Goal: Task Accomplishment & Management: Use online tool/utility

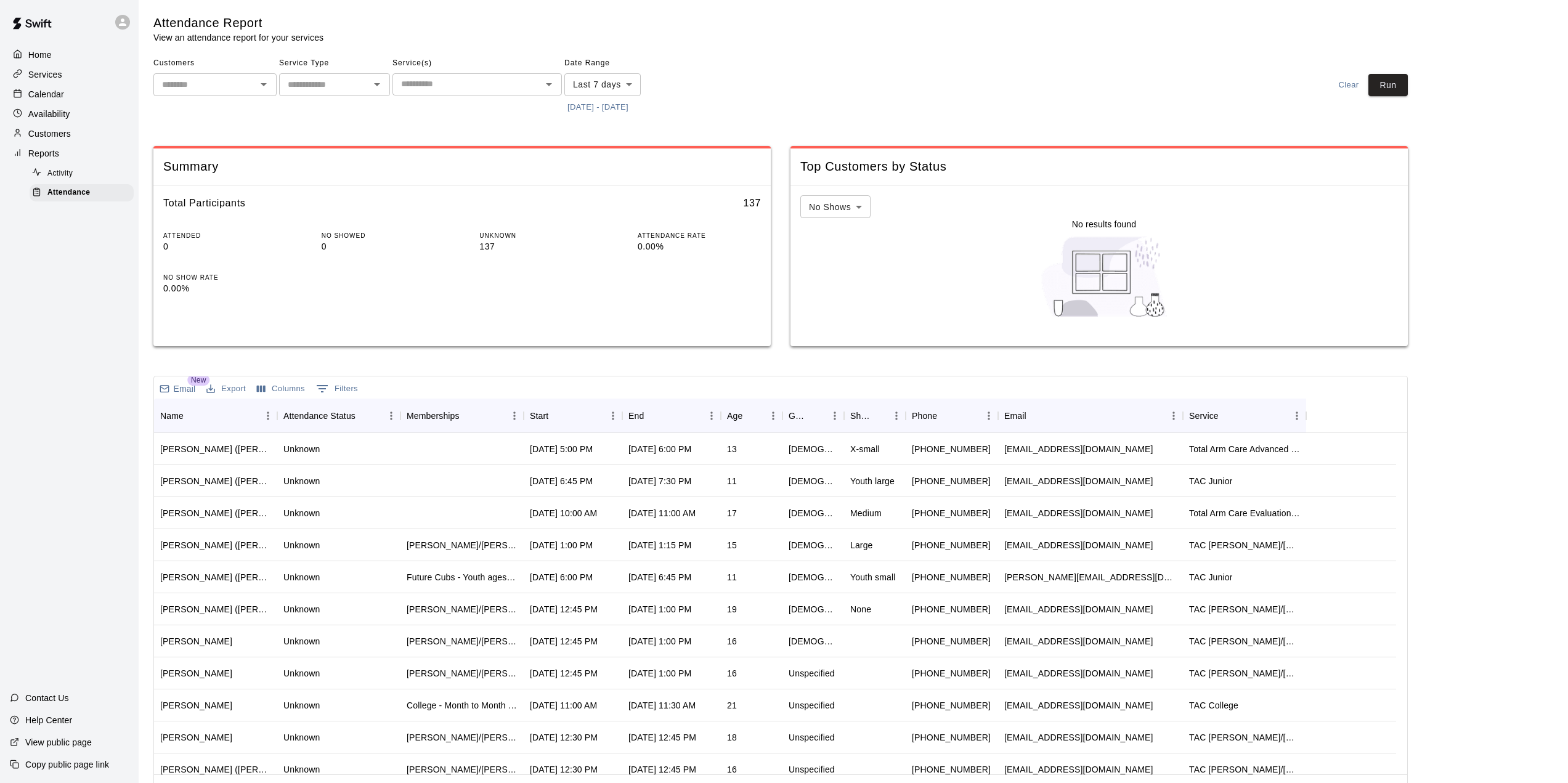
click at [631, 109] on button "[DATE] - [DATE]" at bounding box center [598, 107] width 67 height 19
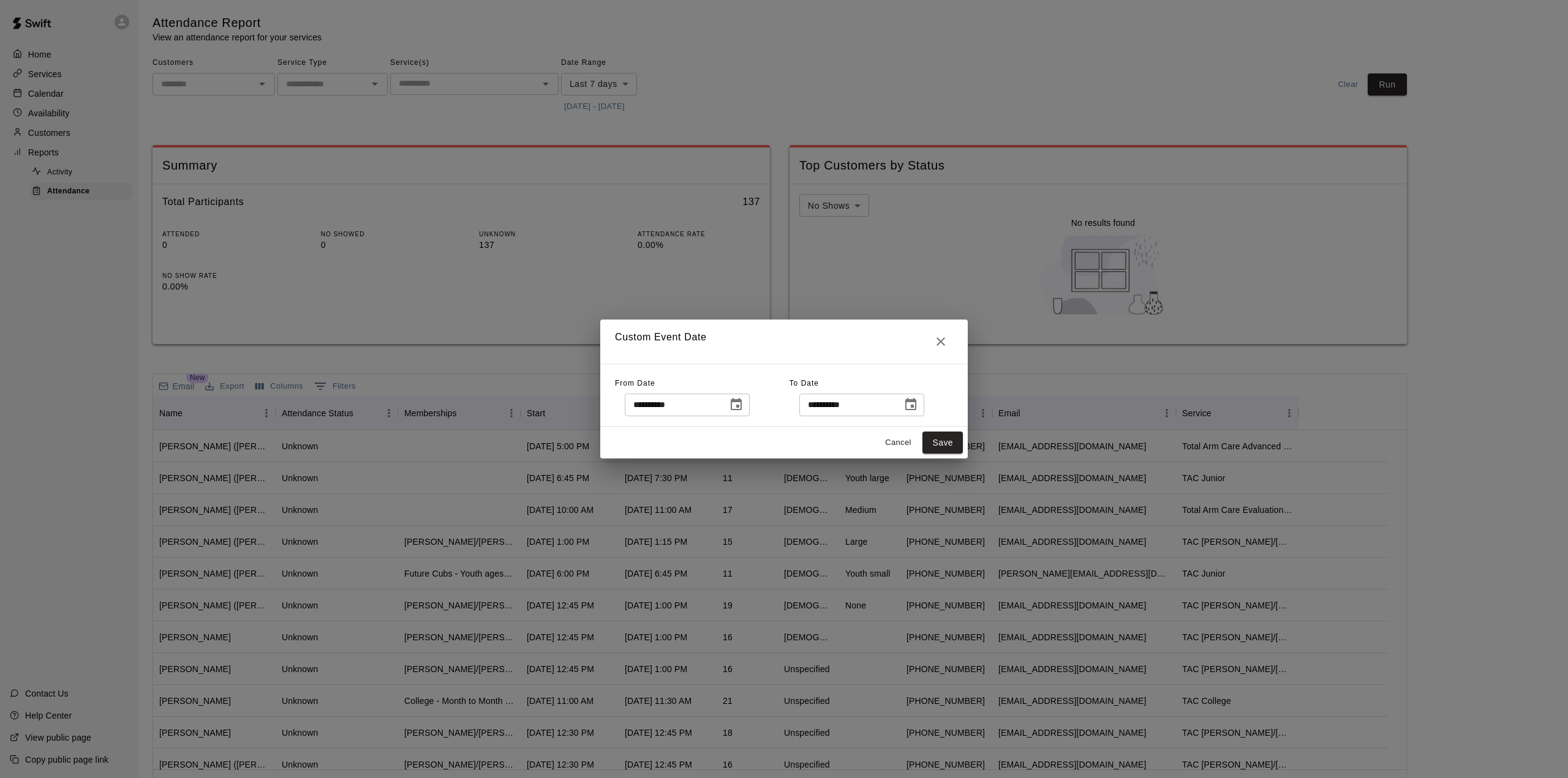
click at [742, 403] on icon "Choose date, selected date is Aug 7, 2025" at bounding box center [737, 404] width 11 height 13
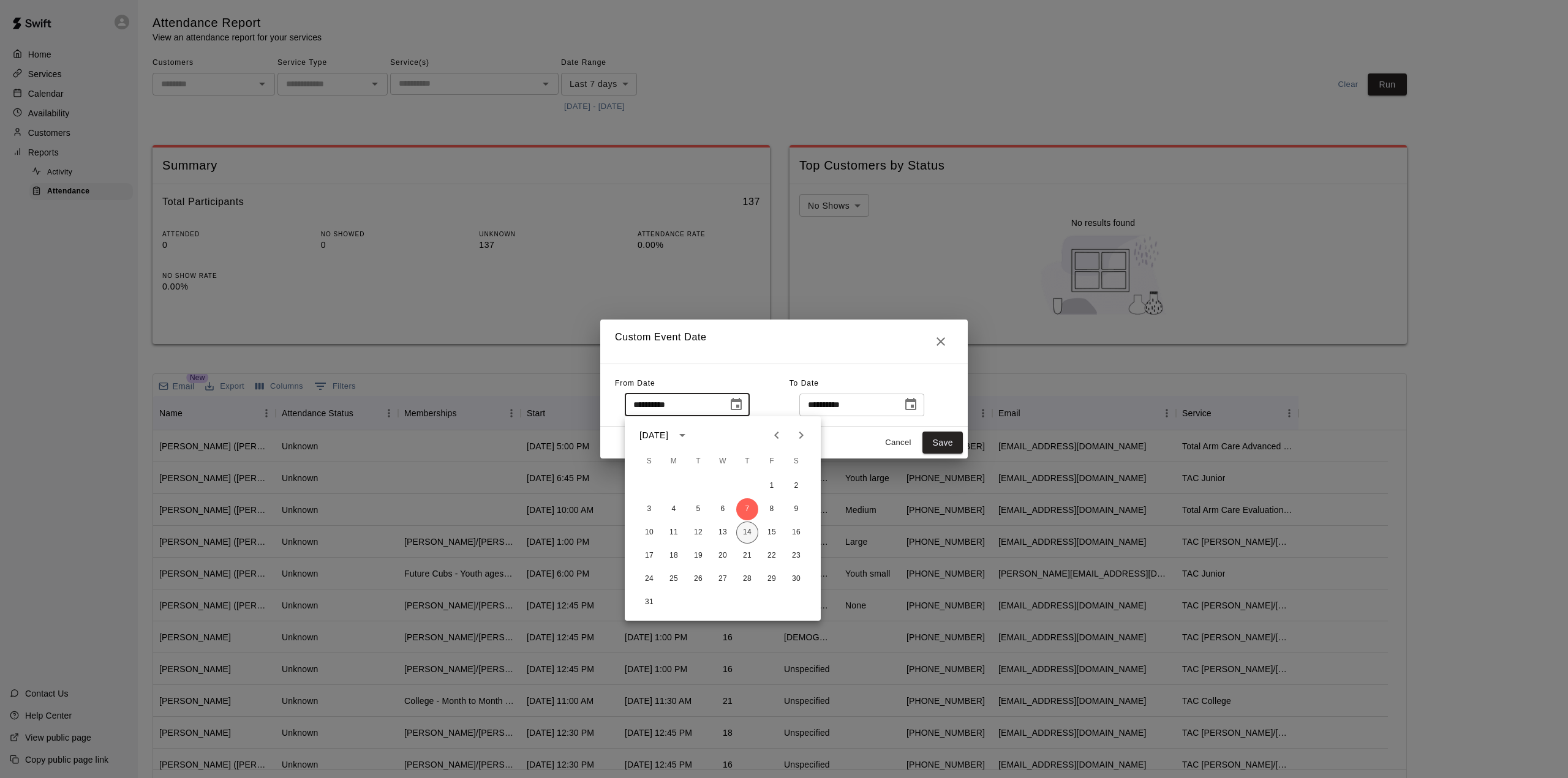
click at [747, 536] on button "14" at bounding box center [748, 533] width 22 height 22
type input "**********"
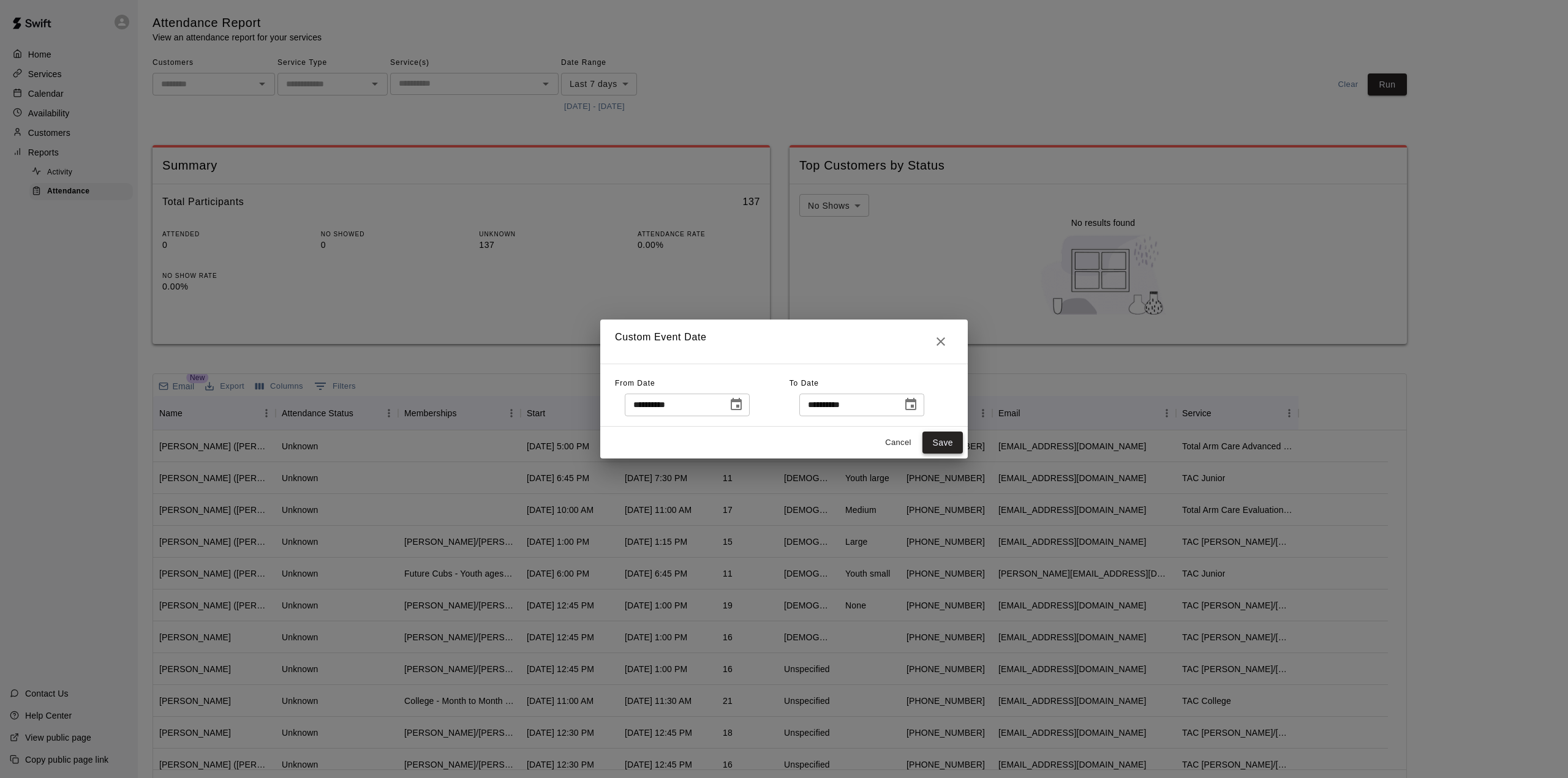
click at [941, 446] on button "Save" at bounding box center [943, 443] width 41 height 23
type input "******"
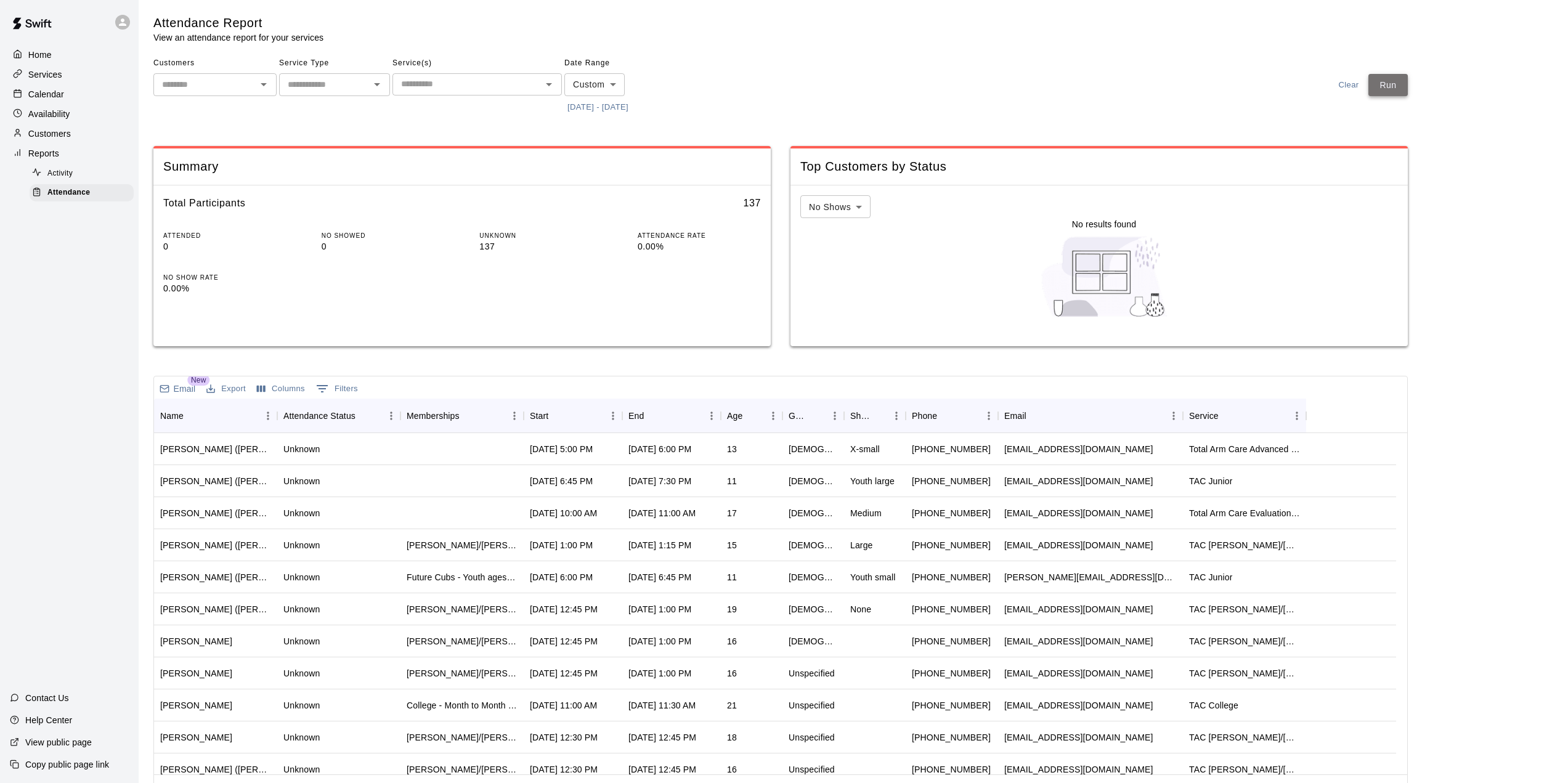
click at [1404, 74] on button "Run" at bounding box center [1388, 85] width 39 height 23
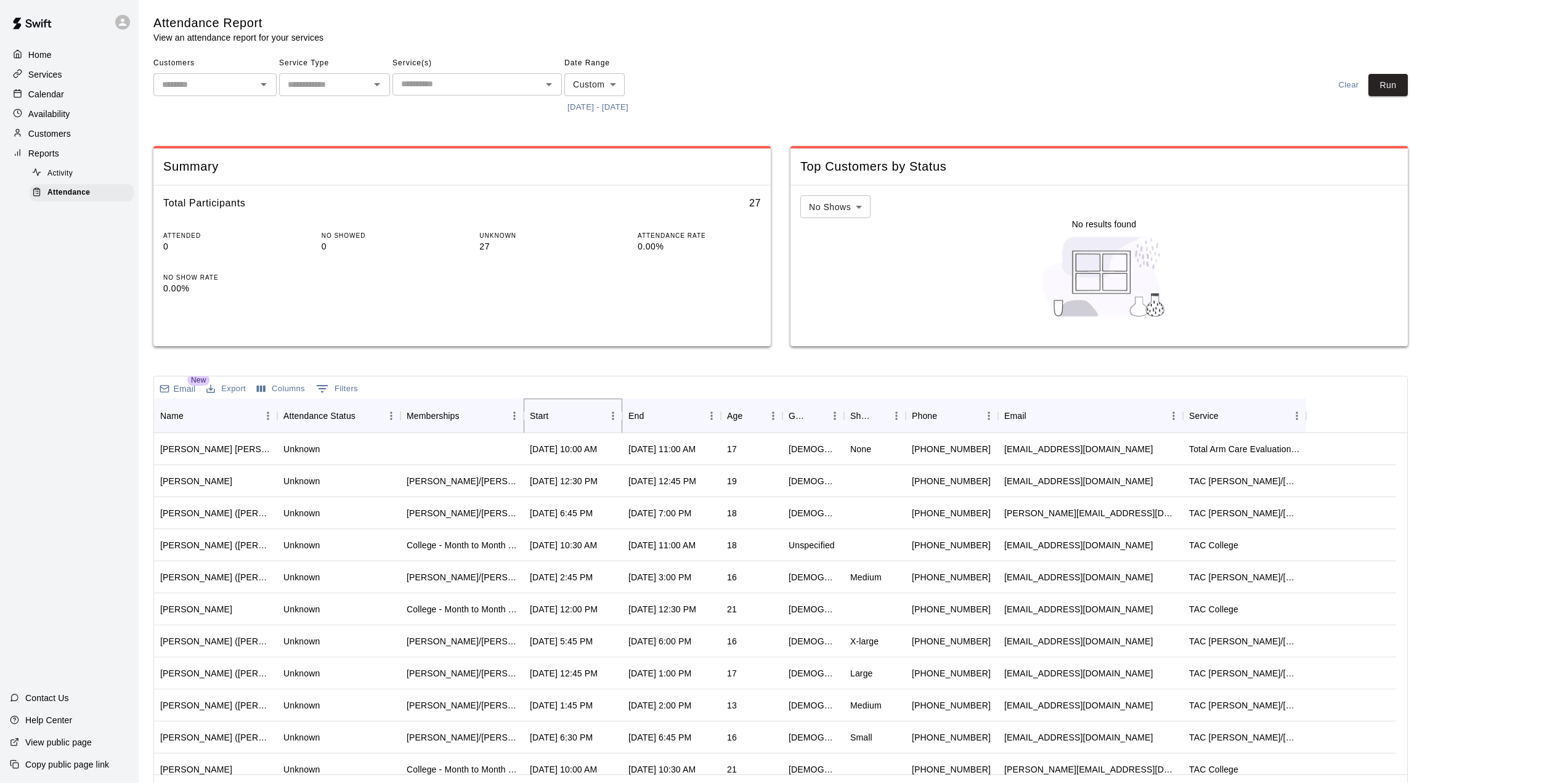
click at [555, 416] on icon "Sort" at bounding box center [557, 416] width 7 height 7
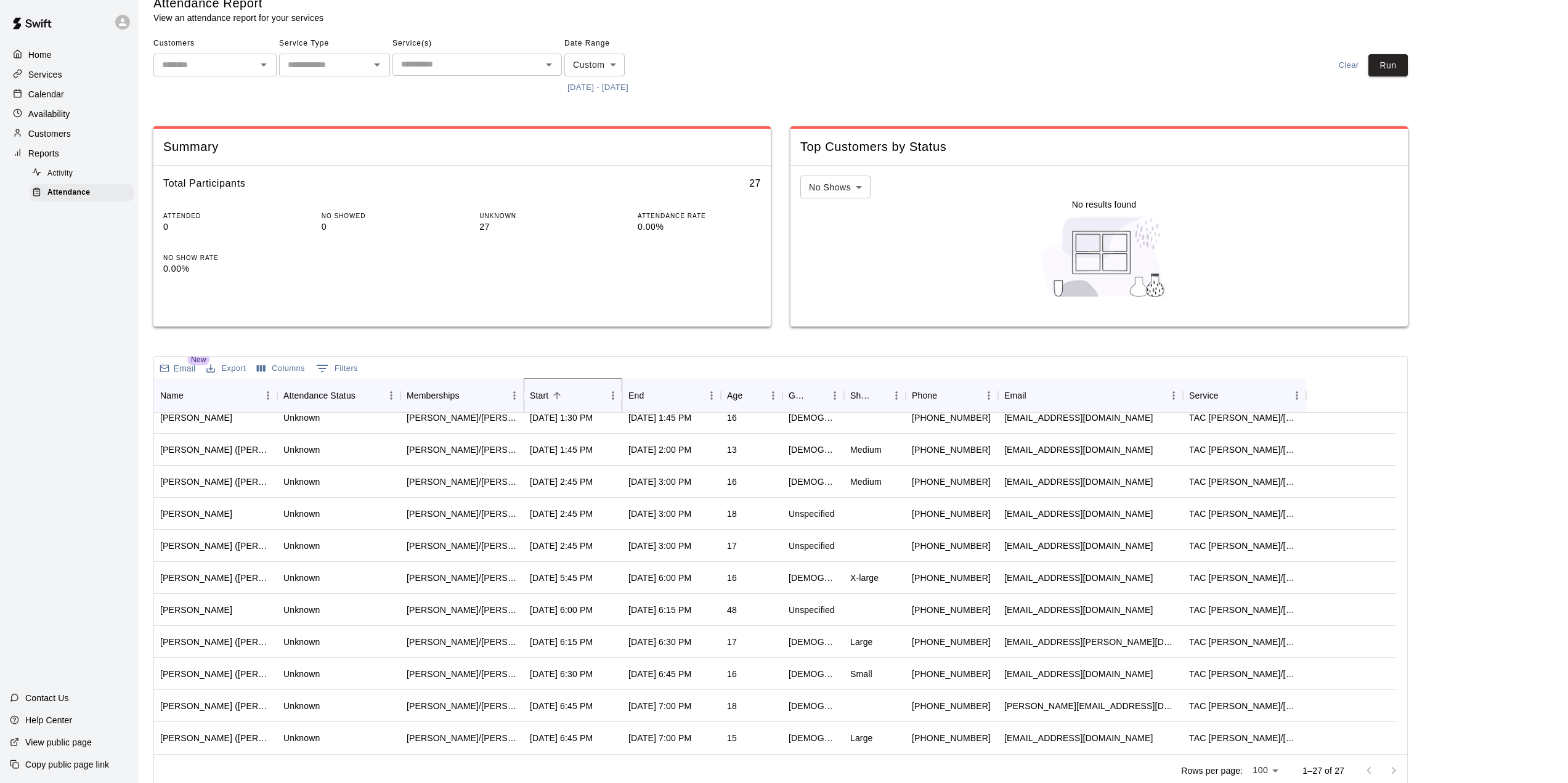
scroll to position [29, 0]
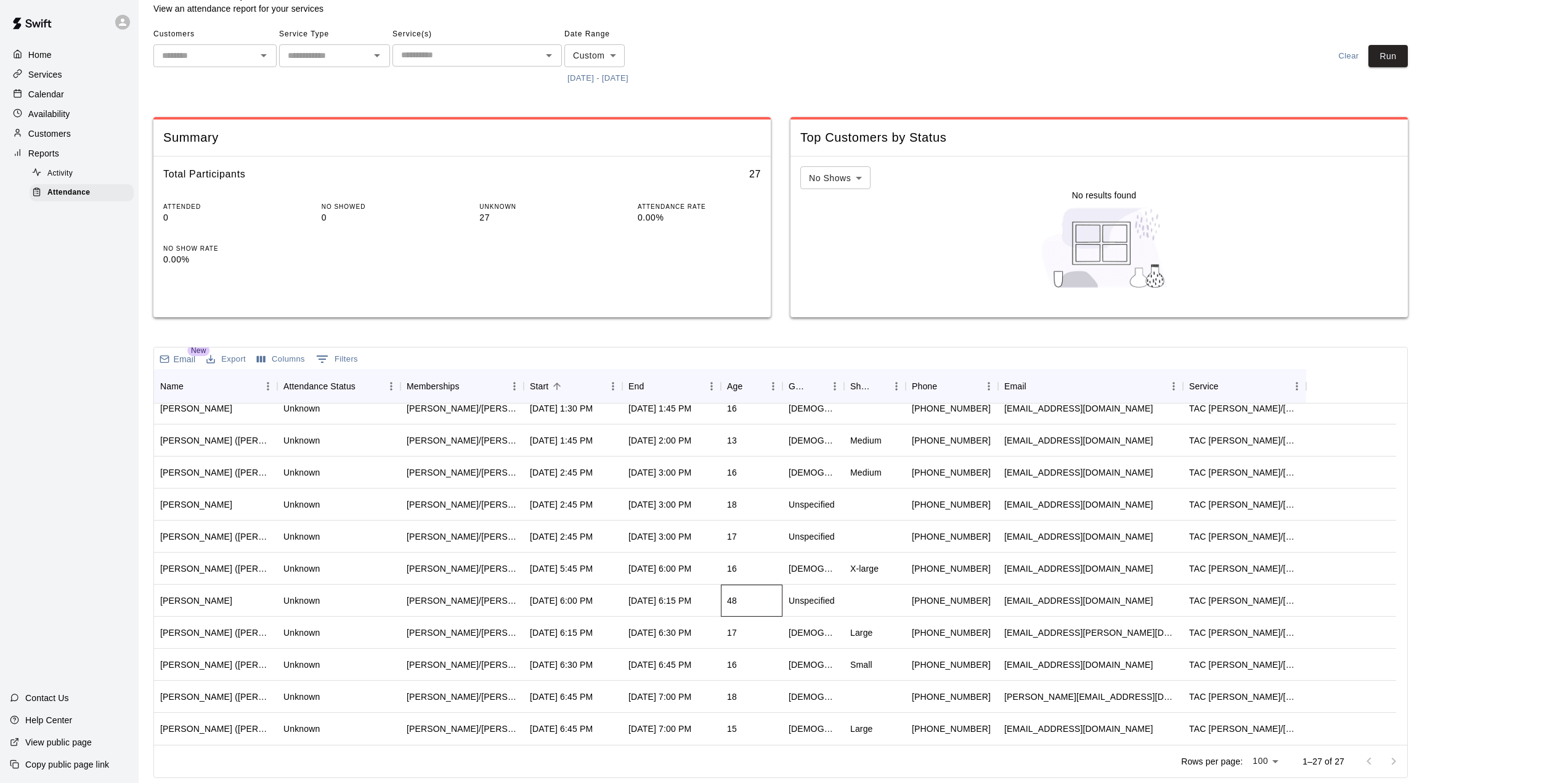
click at [736, 600] on div "48" at bounding box center [732, 601] width 10 height 13
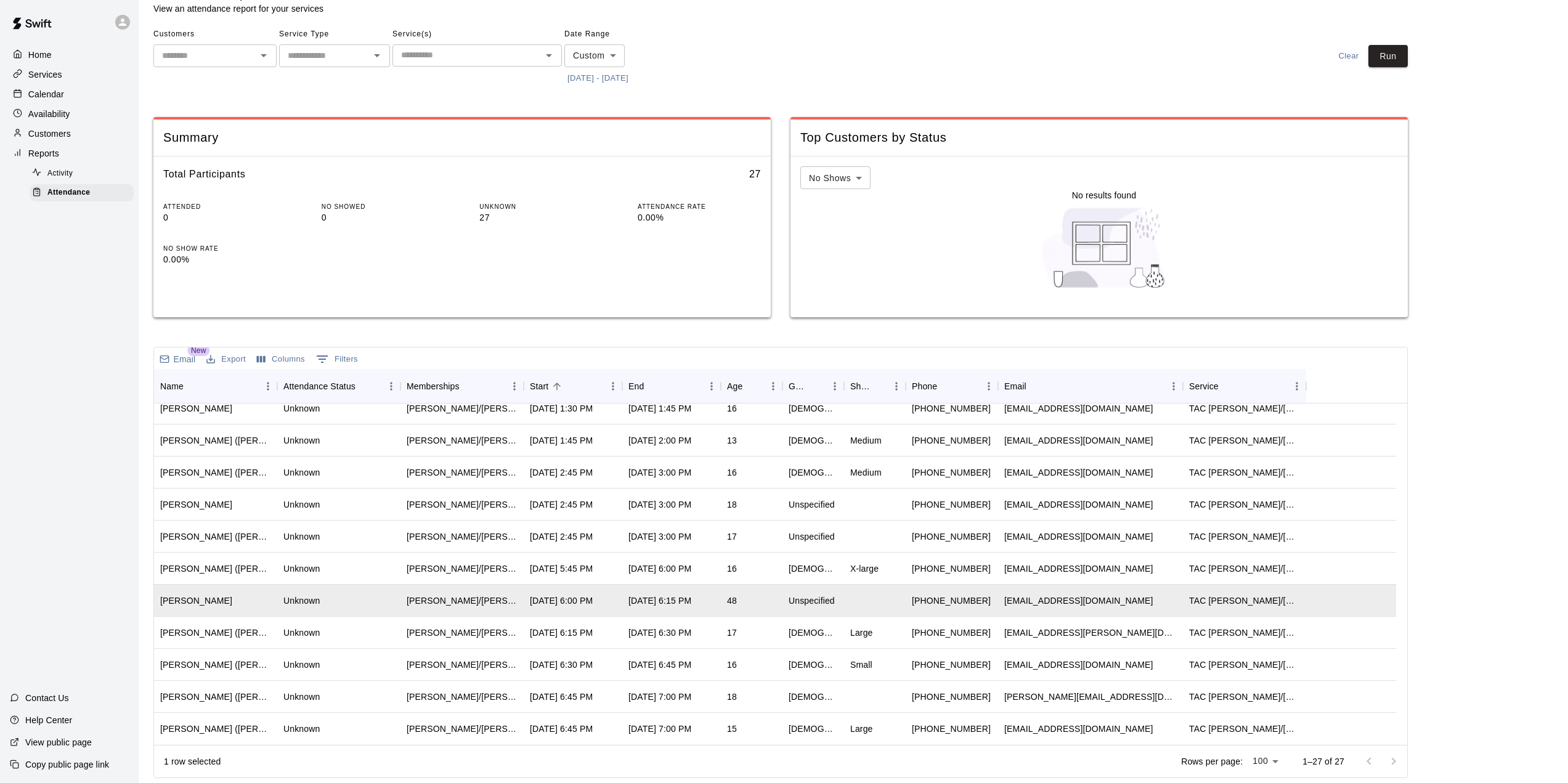
click at [1466, 546] on main "Attendance Report View an attendance report for your services Customers ​ Servi…" at bounding box center [854, 382] width 1400 height 792
click at [1497, 263] on main "Attendance Report View an attendance report for your services Customers ​ Servi…" at bounding box center [854, 382] width 1400 height 792
click at [97, 313] on div "Home Services Calendar Availability Customers Reports Activity Attendance Conta…" at bounding box center [69, 391] width 139 height 783
